Goal: Task Accomplishment & Management: Manage account settings

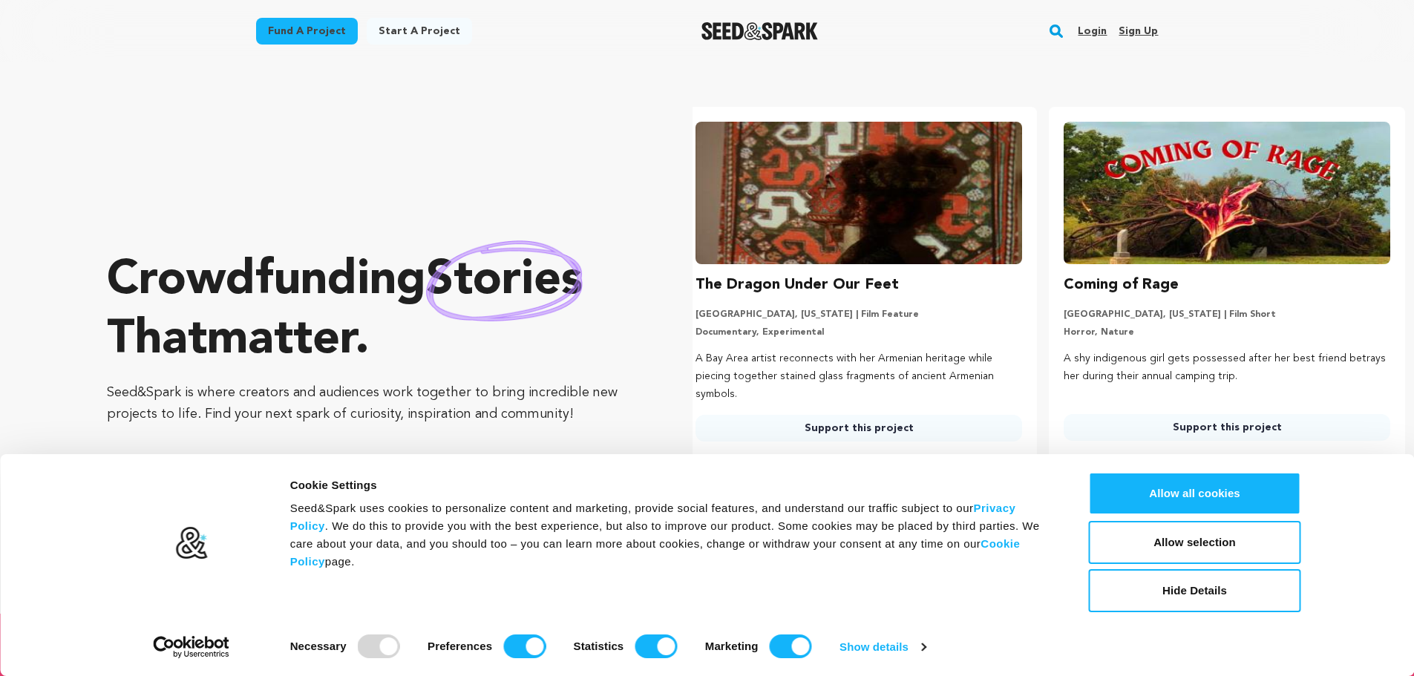
scroll to position [0, 380]
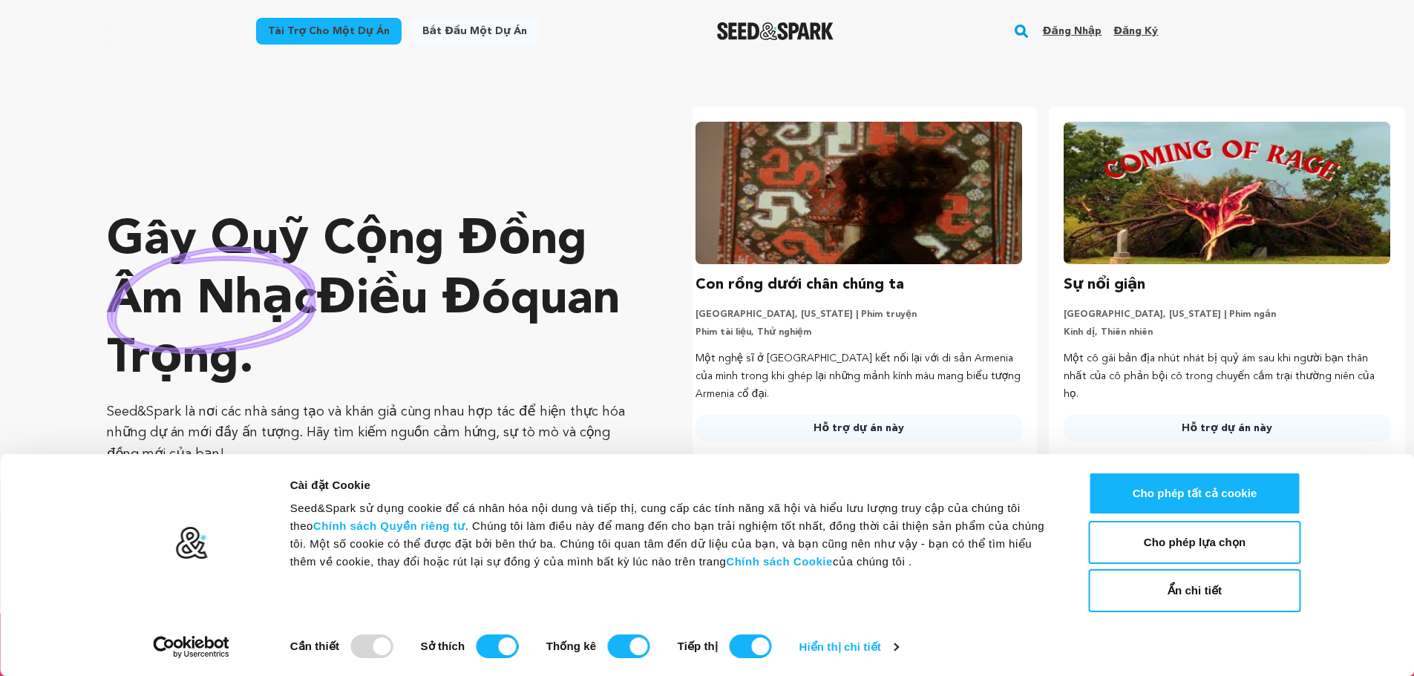
click at [491, 163] on div "Gây quỹ cộng đồng âm nhạc điều đó quan trọng . Seed&Spark là nơi các nhà sáng t…" at bounding box center [370, 338] width 526 height 492
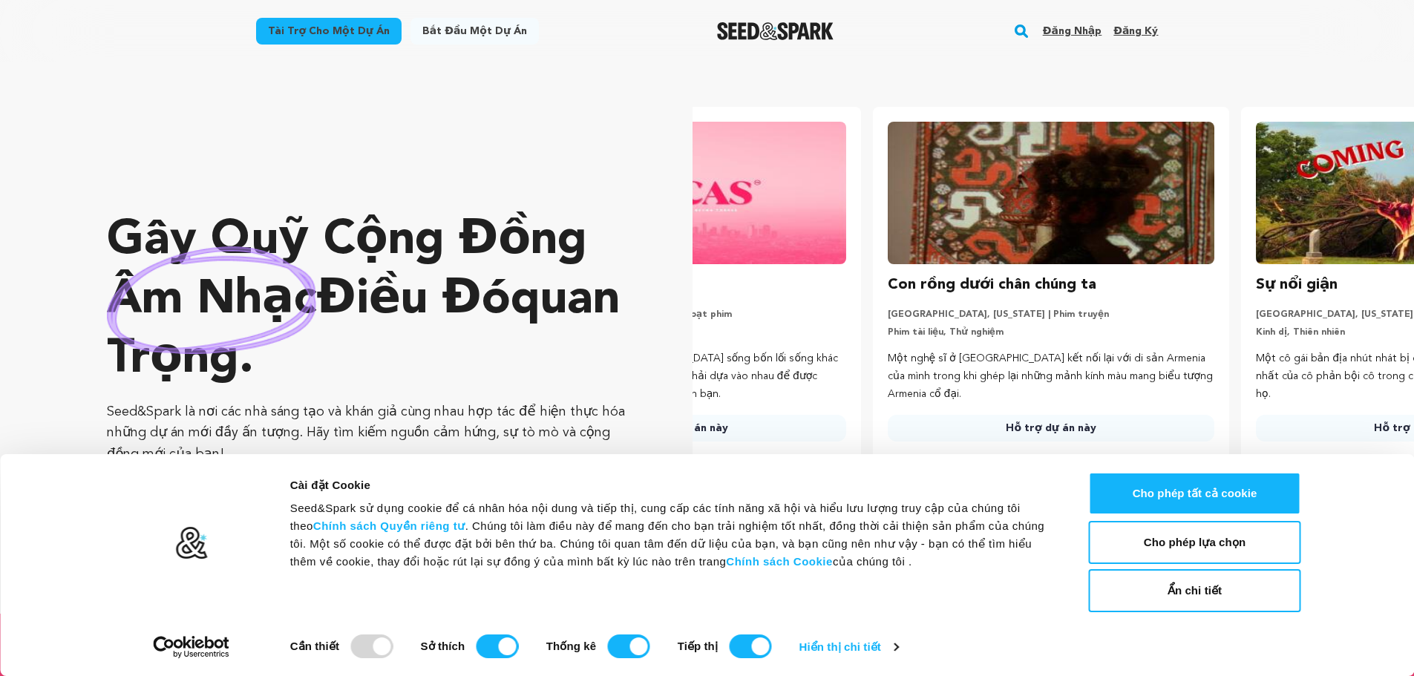
scroll to position [0, 0]
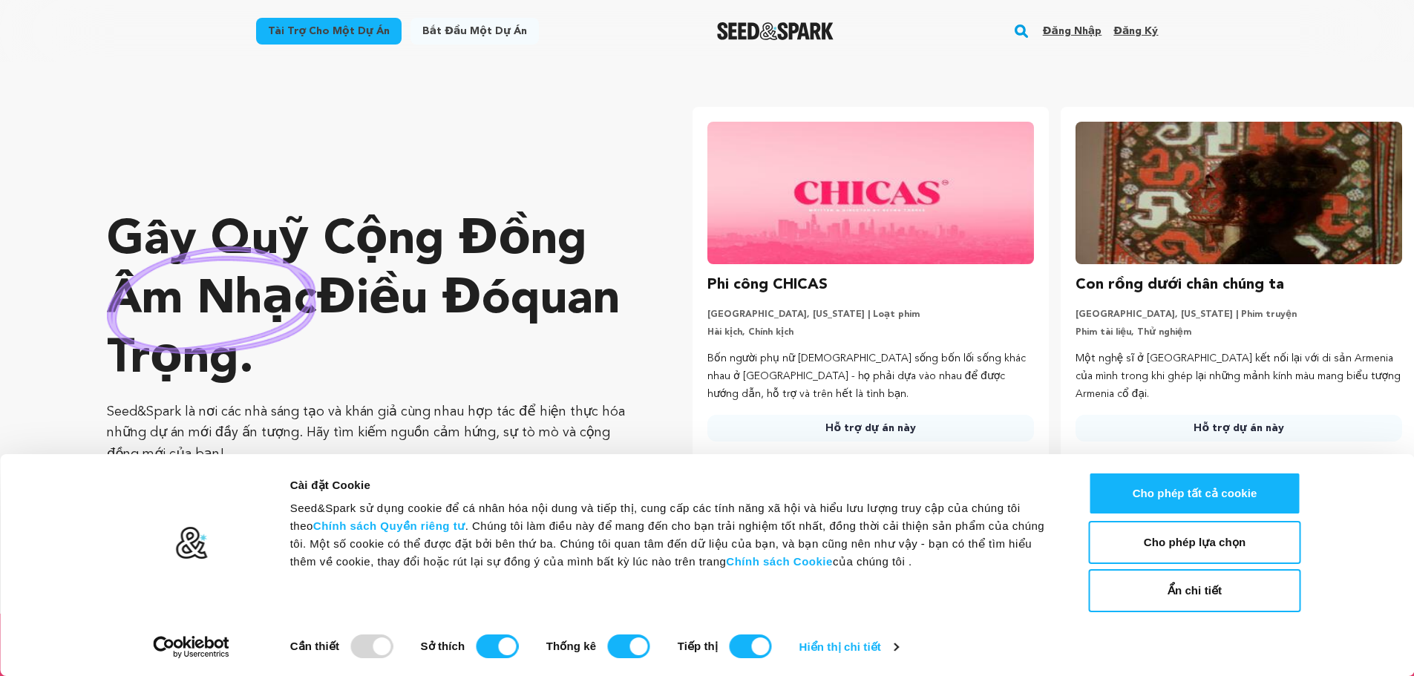
click at [1124, 31] on font "Đăng ký" at bounding box center [1135, 31] width 45 height 10
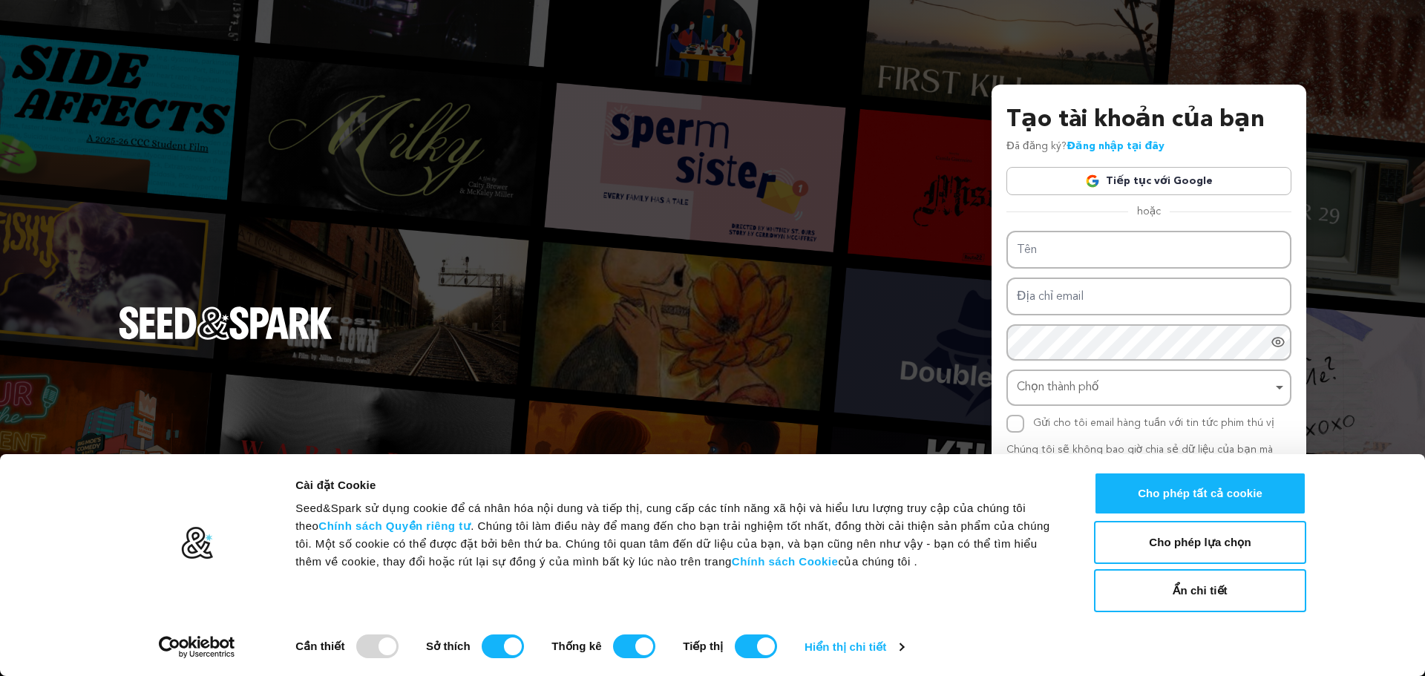
click at [1133, 189] on link "Tiếp tục với Google" at bounding box center [1149, 181] width 285 height 28
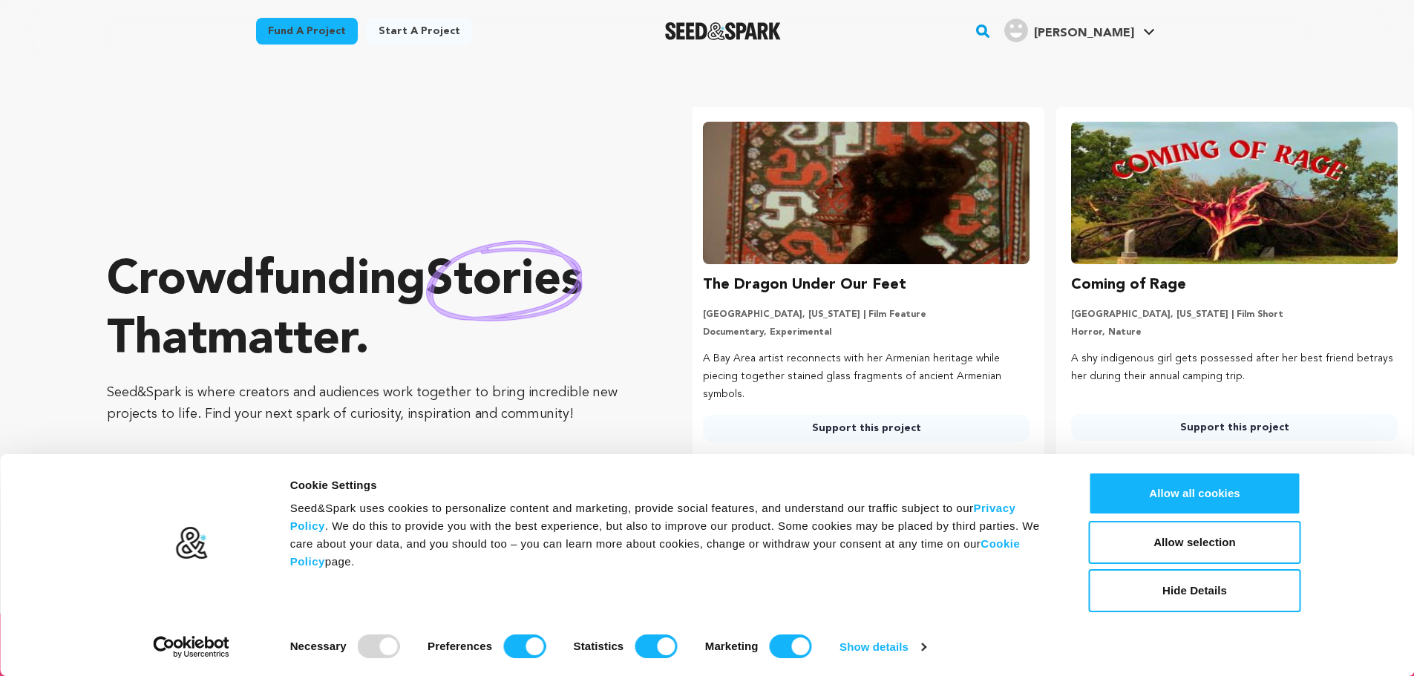
scroll to position [0, 380]
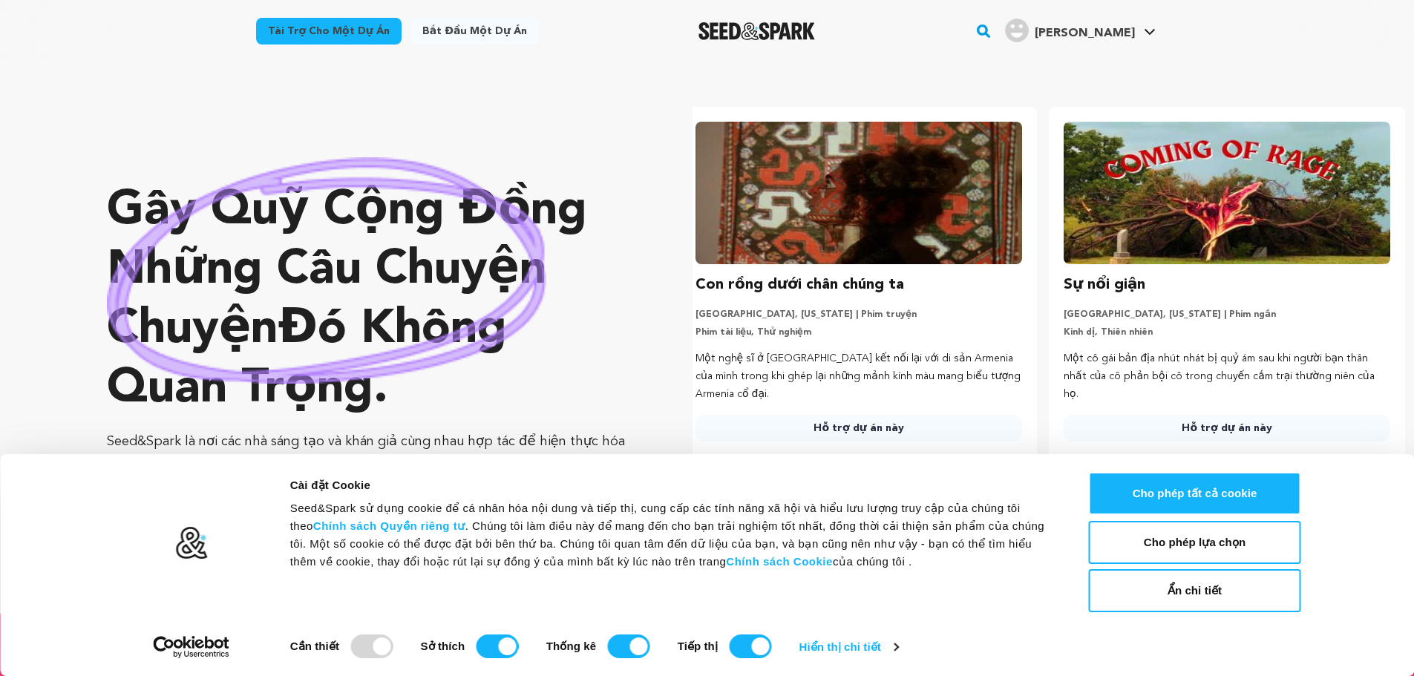
click at [1290, 93] on div "Gây quỹ cộng đồng những câu chuyện chuyện đó không quan trọng . Seed&Spark là n…" at bounding box center [760, 338] width 1307 height 492
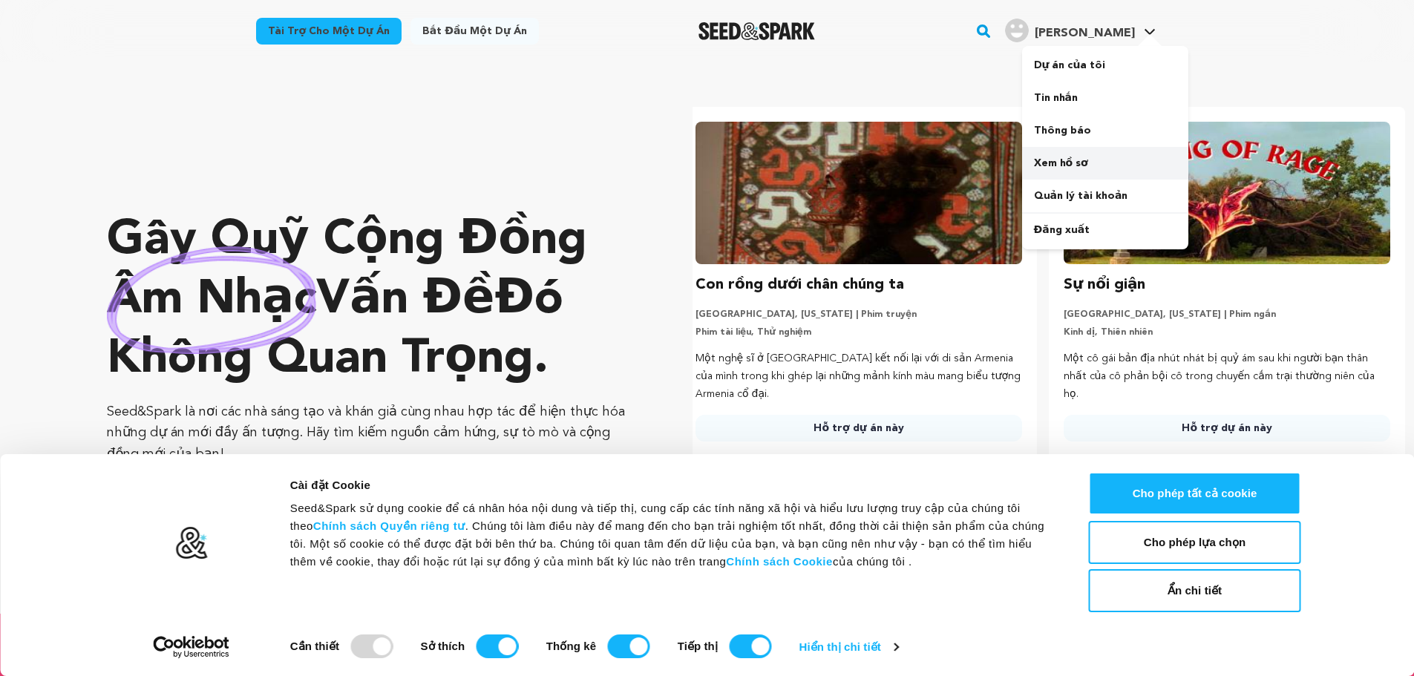
click at [1077, 156] on link "Xem hồ sơ" at bounding box center [1105, 163] width 166 height 33
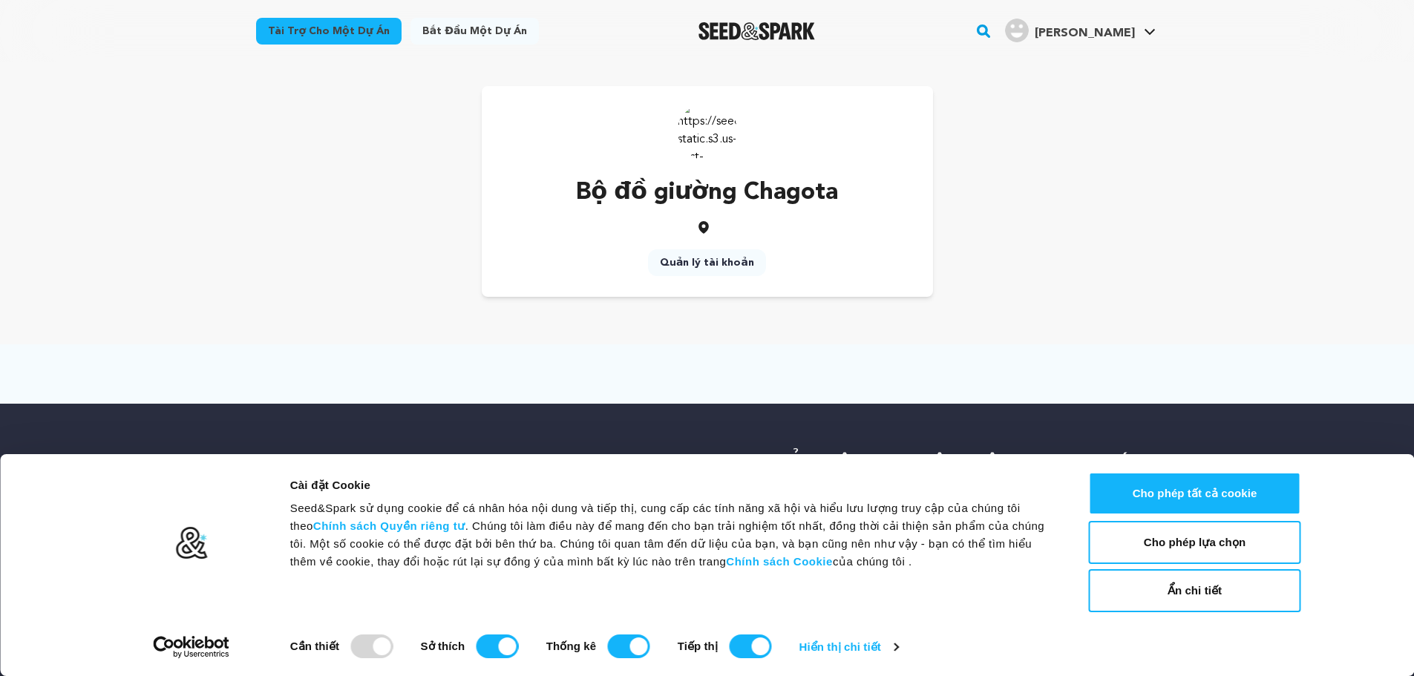
click at [701, 265] on font "Quản lý tài khoản" at bounding box center [707, 263] width 94 height 10
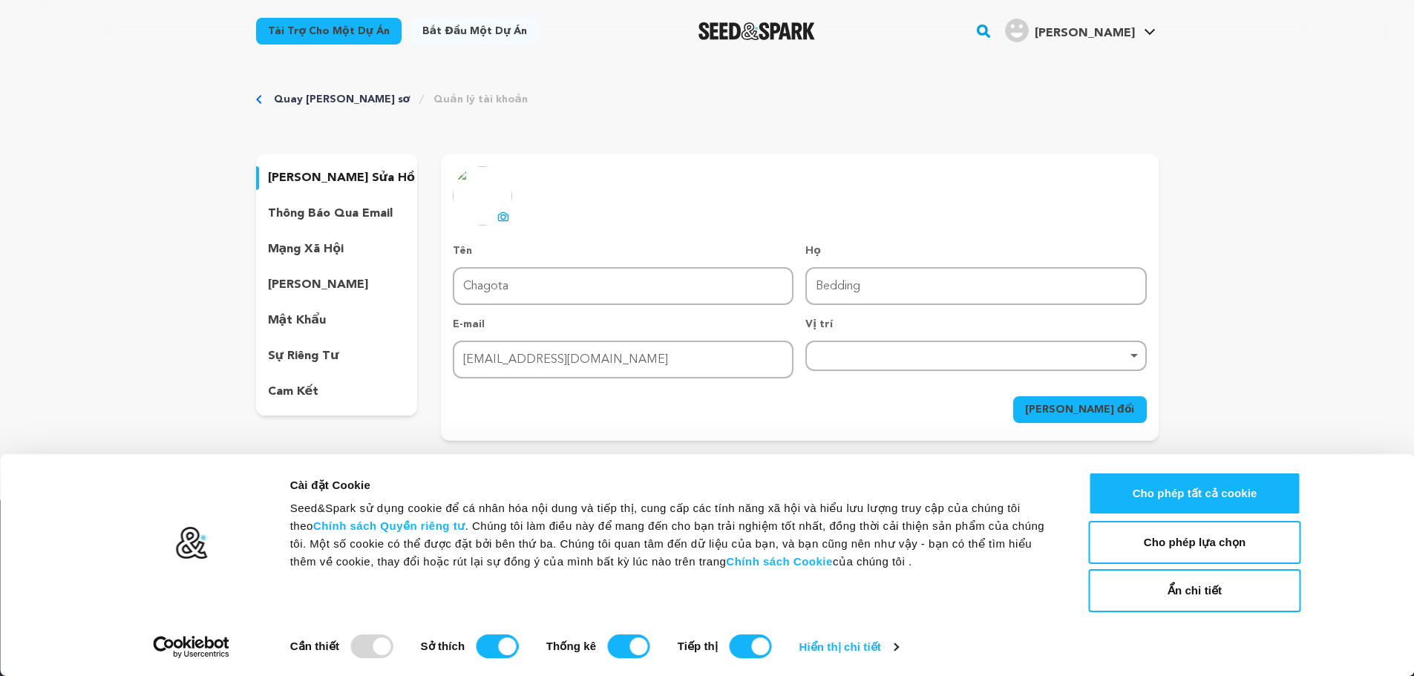
click at [837, 348] on div "Remove item" at bounding box center [975, 356] width 341 height 30
click at [860, 365] on div "Remove item" at bounding box center [975, 356] width 341 height 30
paste input "54 Đ. Gò Dầu, Tân Quý, Tân Phú, Hồ Chí Minh 700000, Việt Nam"
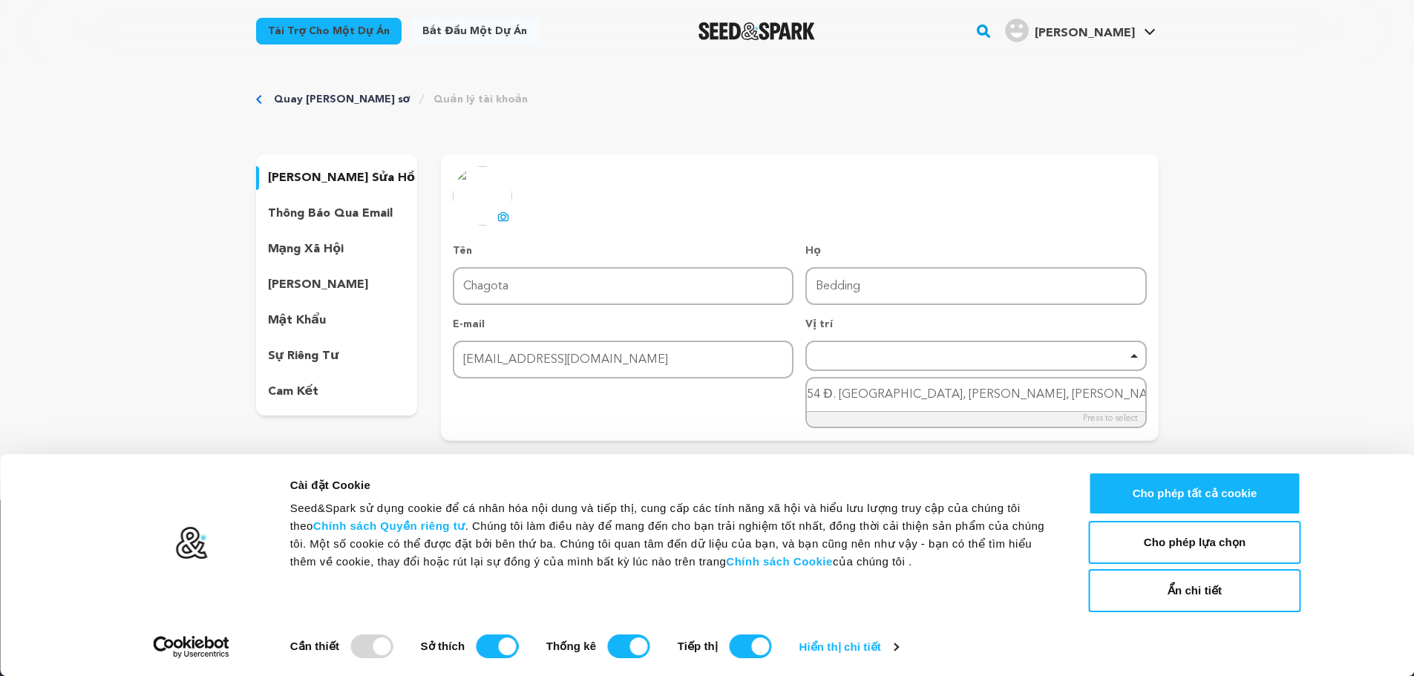
scroll to position [0, 5]
click at [1225, 396] on div "Quay lại hồ sơ Quản lý tài khoản chỉnh sửa hồ sơ thông báo qua email mạng xã hộ…" at bounding box center [707, 269] width 1414 height 414
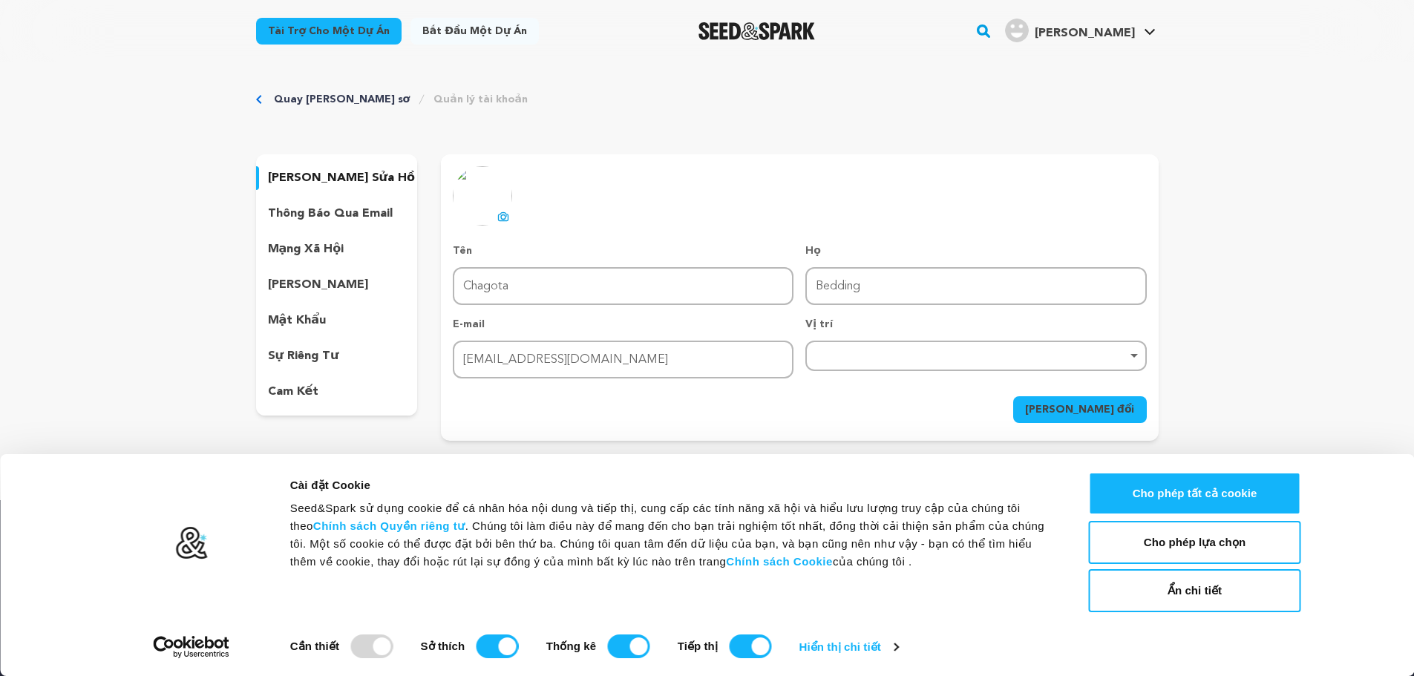
click at [1010, 354] on div "Remove item" at bounding box center [976, 356] width 326 height 6
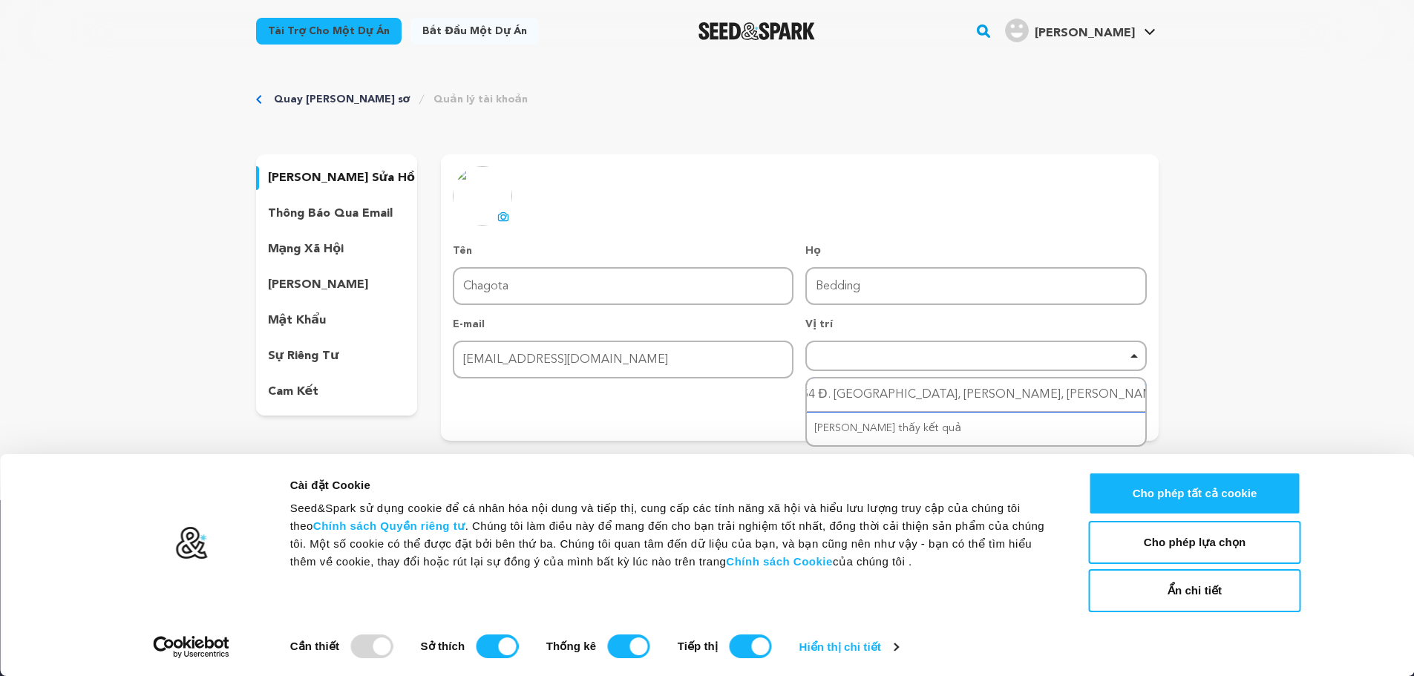
paste input "54 Đ. Gò Dầu, Tân Quý, Tân Phú, Hồ Chí Minh 700000, Việt Nam"
click at [927, 428] on div "Không tìm thấy kết quả" at bounding box center [976, 428] width 338 height 33
click at [957, 432] on div "Không tìm thấy kết quả" at bounding box center [976, 428] width 338 height 33
click at [960, 402] on input "54 Đ. Gò Dầu, Tân Quý, Tân Phú, Hồ Chí Minh 700000, Việt Nam54 Đ. Gò Dầu, Tân Q…" at bounding box center [976, 395] width 338 height 33
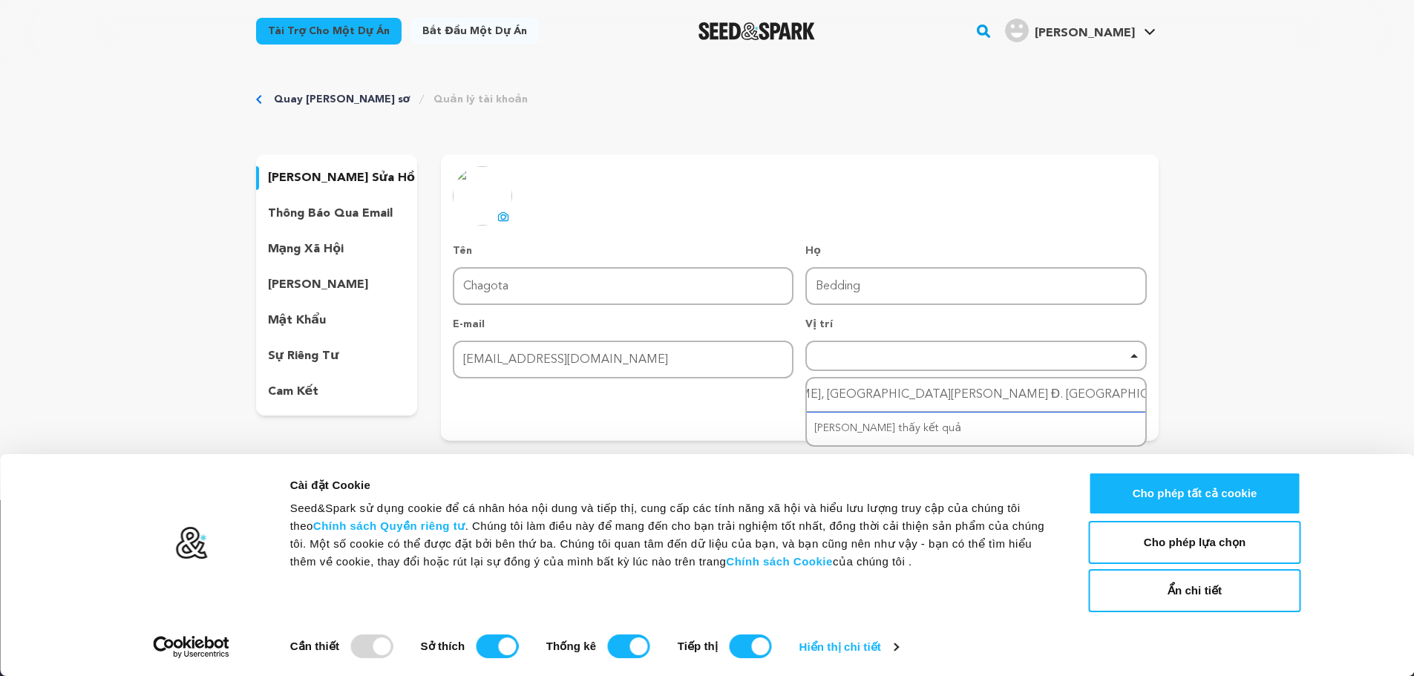
click at [958, 400] on input "54 Đ. Gò Dầu, Tân Quý, Tân Phú, Hồ Chí Minh 700000, Việt Nam54 Đ. Gò Dầu, Tân Q…" at bounding box center [976, 395] width 338 height 33
click at [958, 399] on input "54 Đ. Gò Dầu, Tân Quý, Tân Phú, Hồ Chí Minh 700000, Việt Nam54 Đ. Gò Dầu, Tân Q…" at bounding box center [976, 395] width 338 height 33
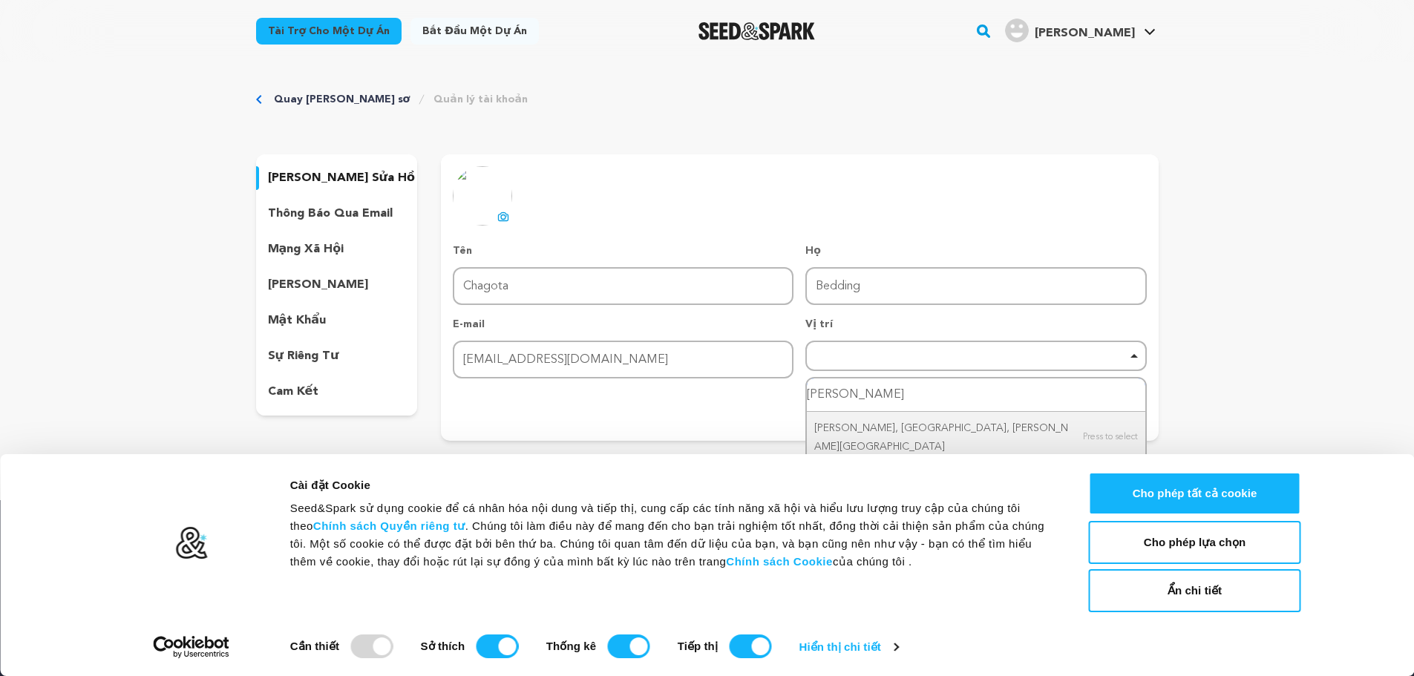
type input "hồ chí minh"
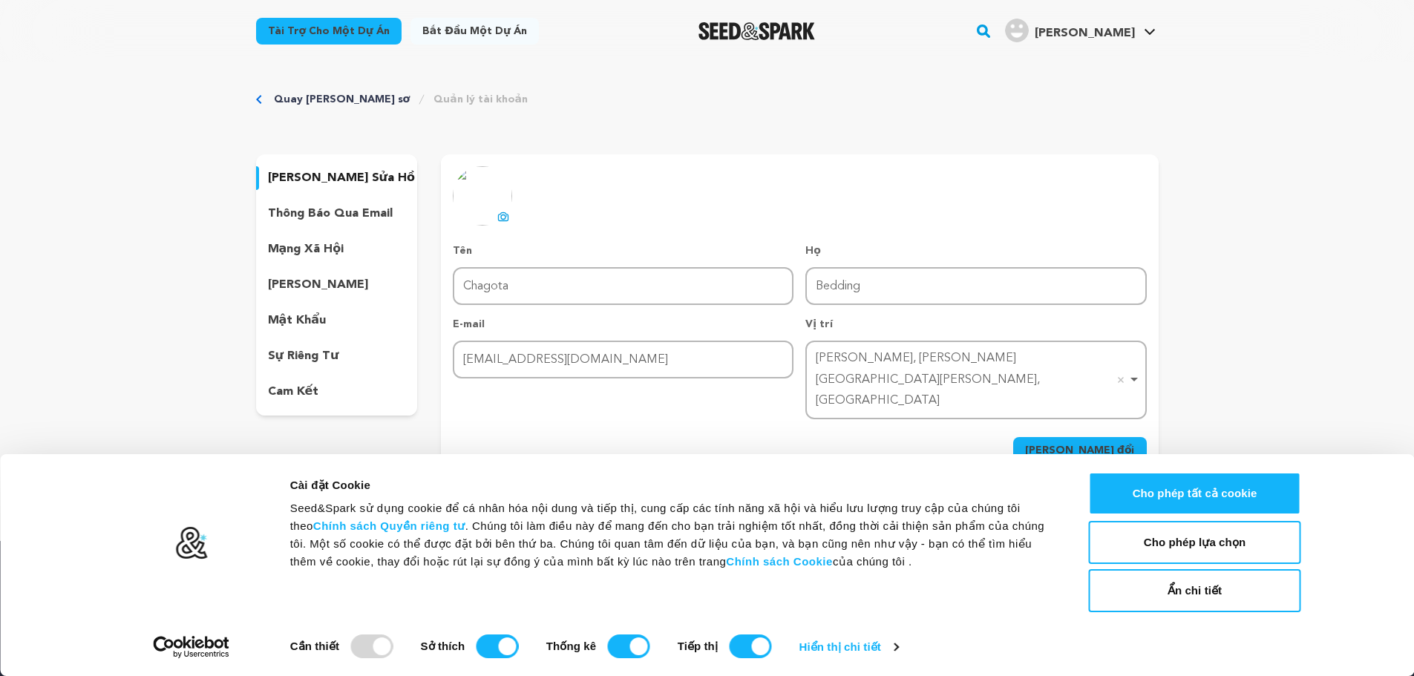
click at [1073, 437] on button "Lưu thay đổi" at bounding box center [1080, 450] width 134 height 27
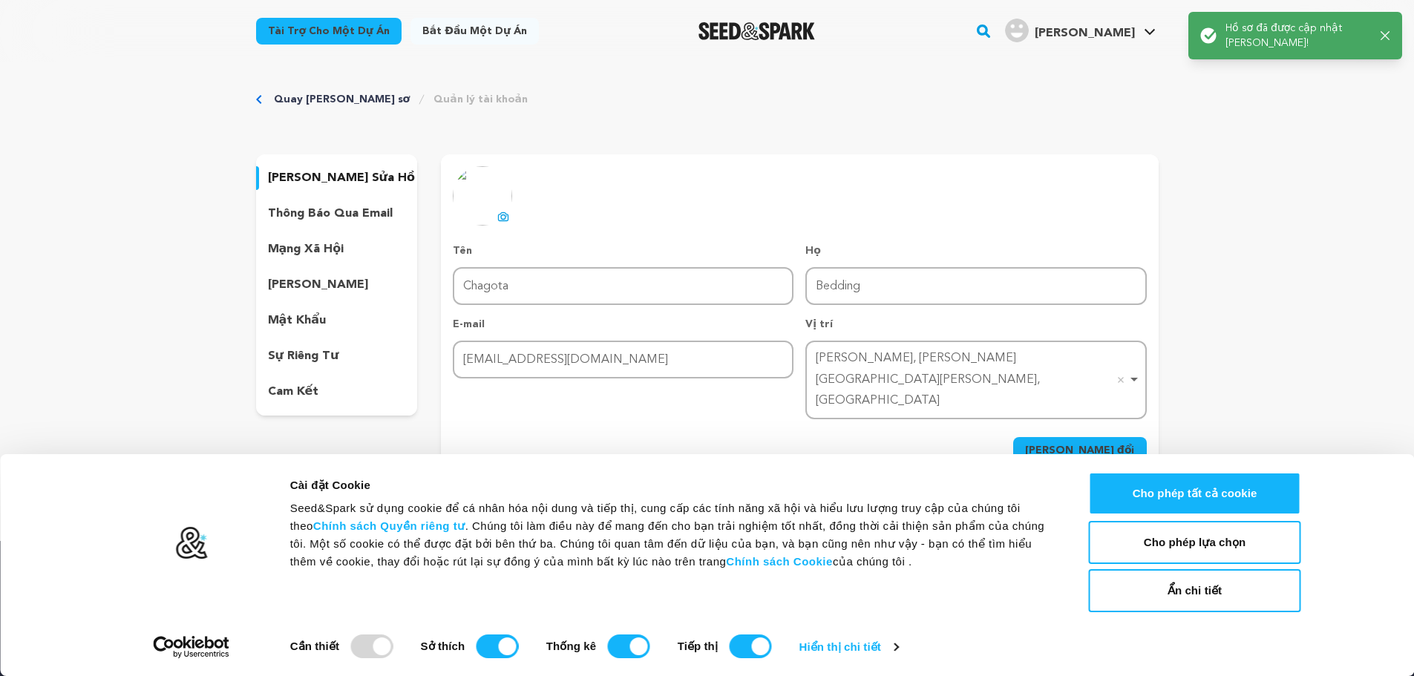
click at [463, 189] on img at bounding box center [482, 195] width 59 height 59
click at [500, 214] on icon at bounding box center [503, 217] width 12 height 12
click at [1116, 445] on font "Lưu thay đổi" at bounding box center [1080, 450] width 110 height 10
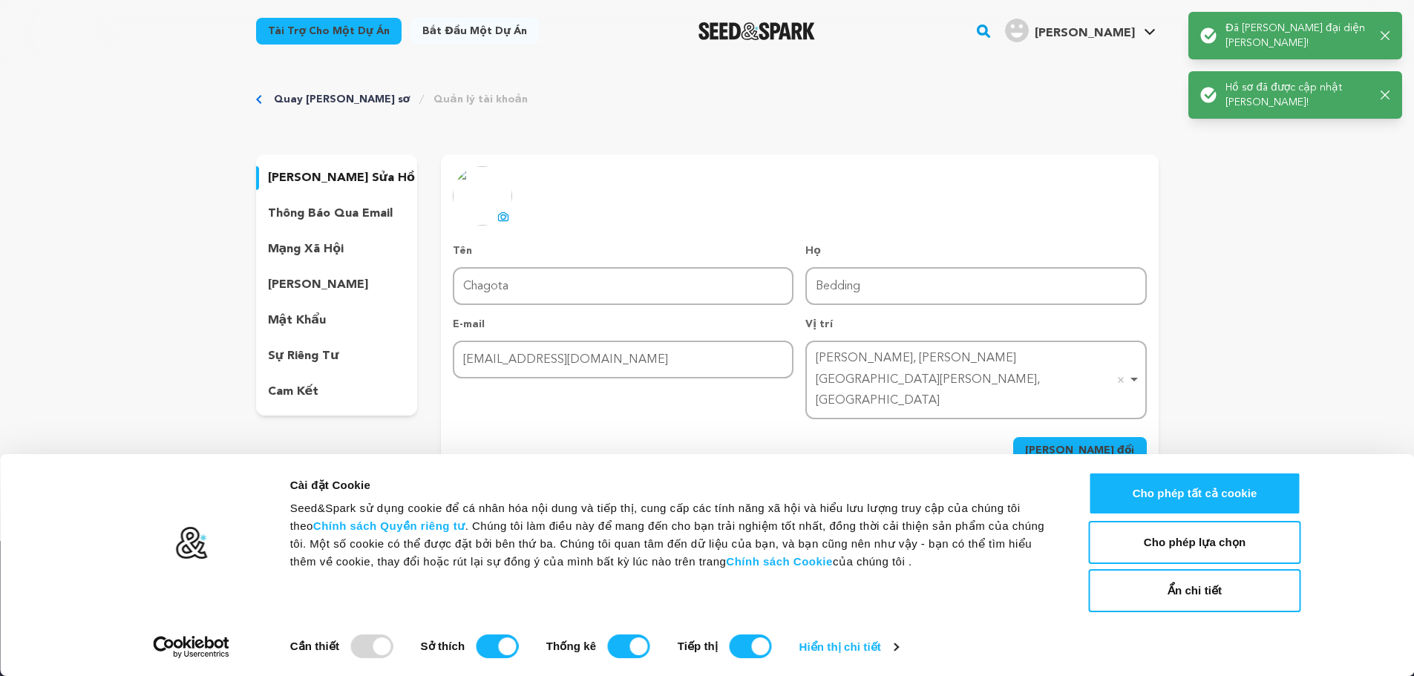
click at [321, 173] on font "chỉnh sửa hồ sơ" at bounding box center [351, 178] width 166 height 12
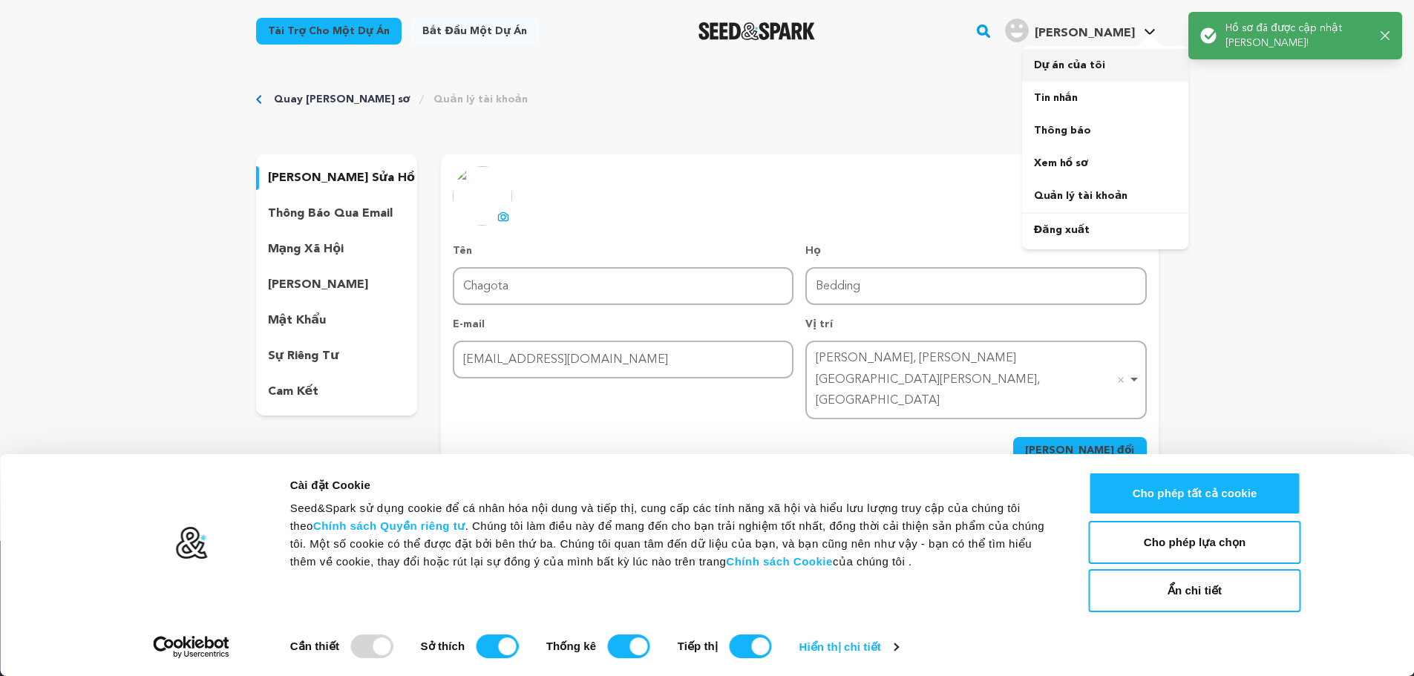
click at [1075, 56] on link "Dự án của tôi" at bounding box center [1105, 65] width 166 height 33
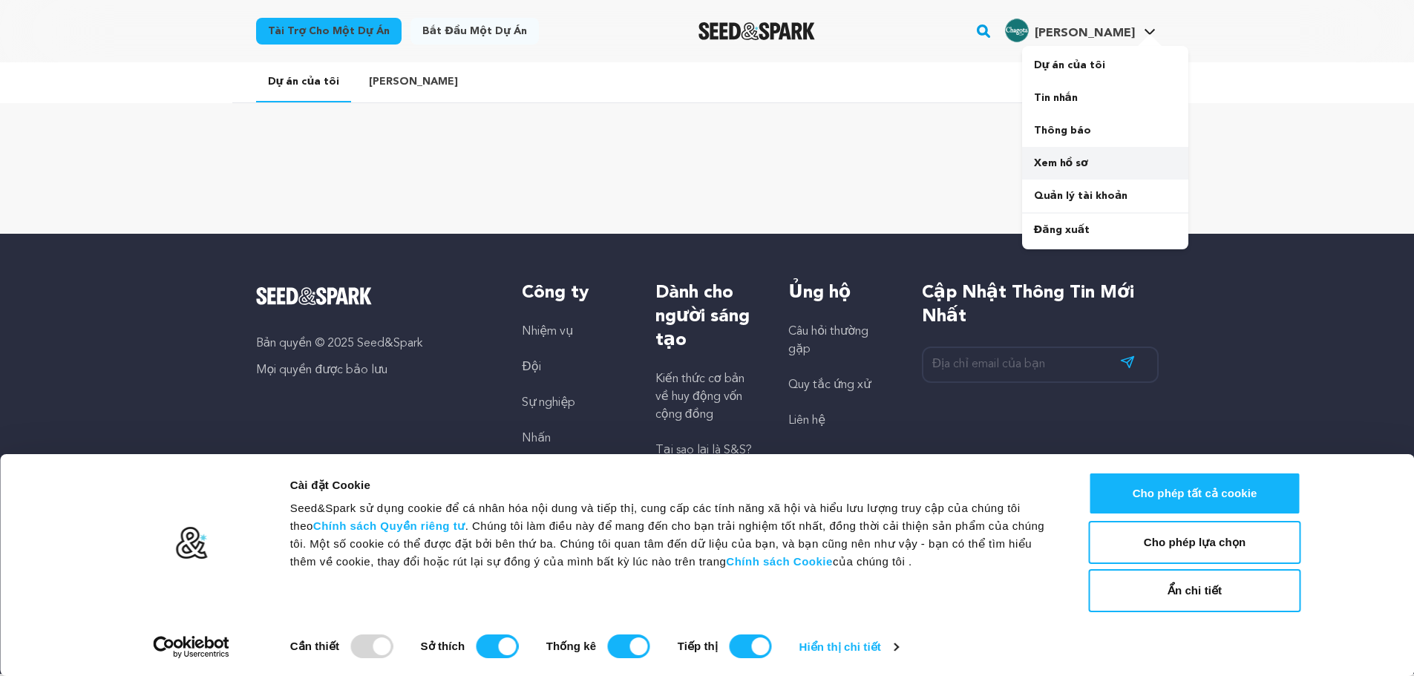
click at [1064, 168] on font "Xem hồ sơ" at bounding box center [1061, 163] width 54 height 10
